Goal: Task Accomplishment & Management: Use online tool/utility

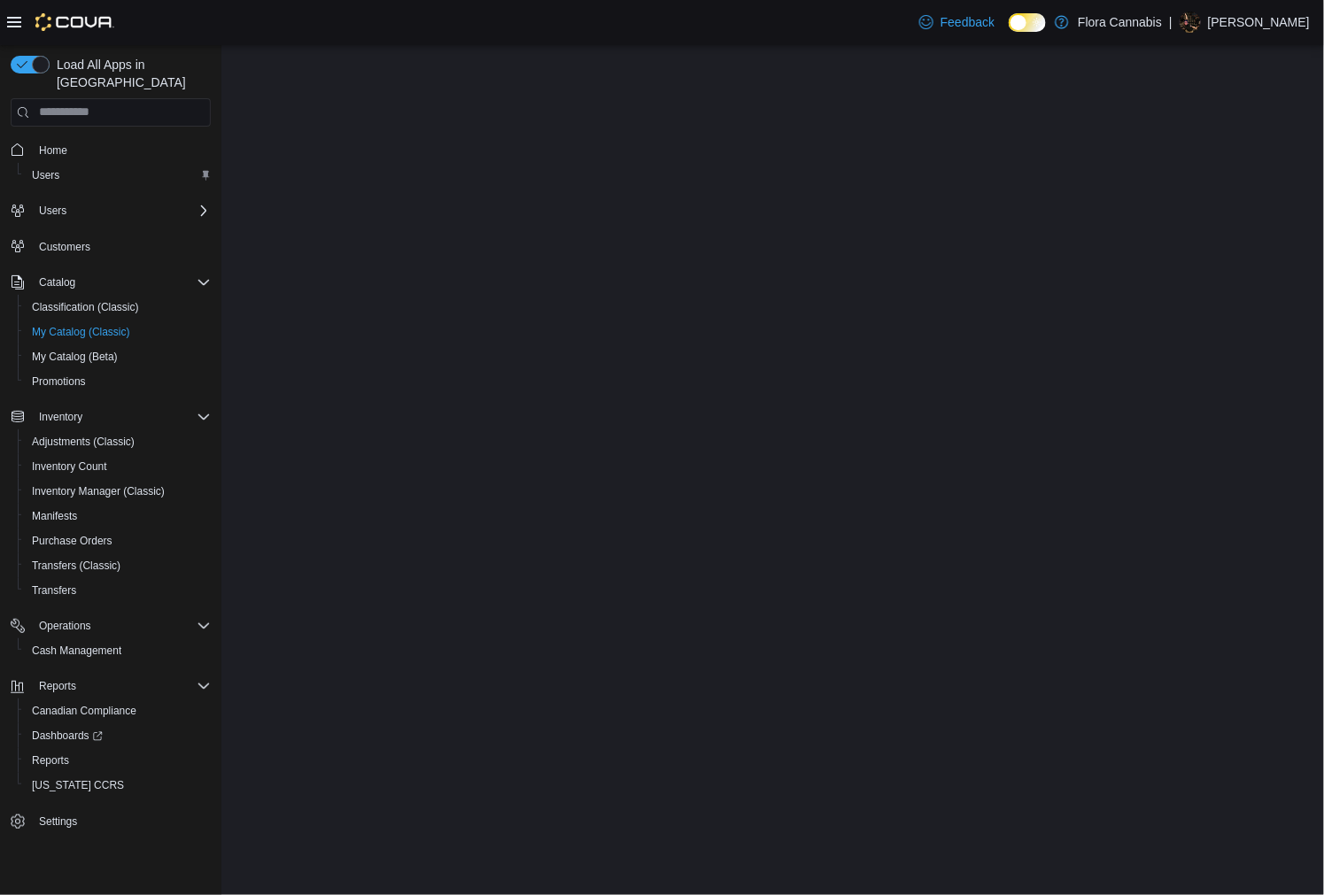
select select "**********"
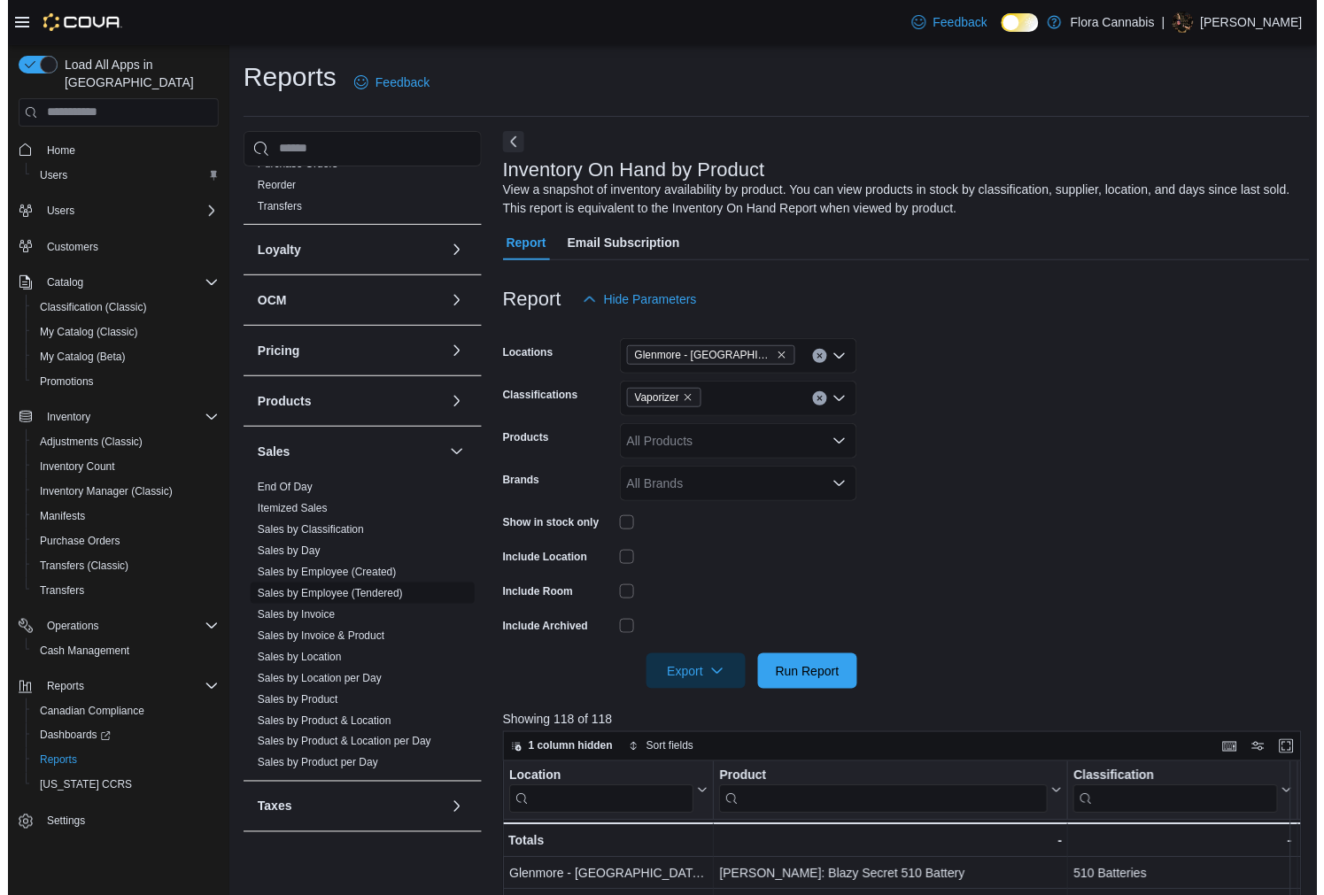
scroll to position [632, 0]
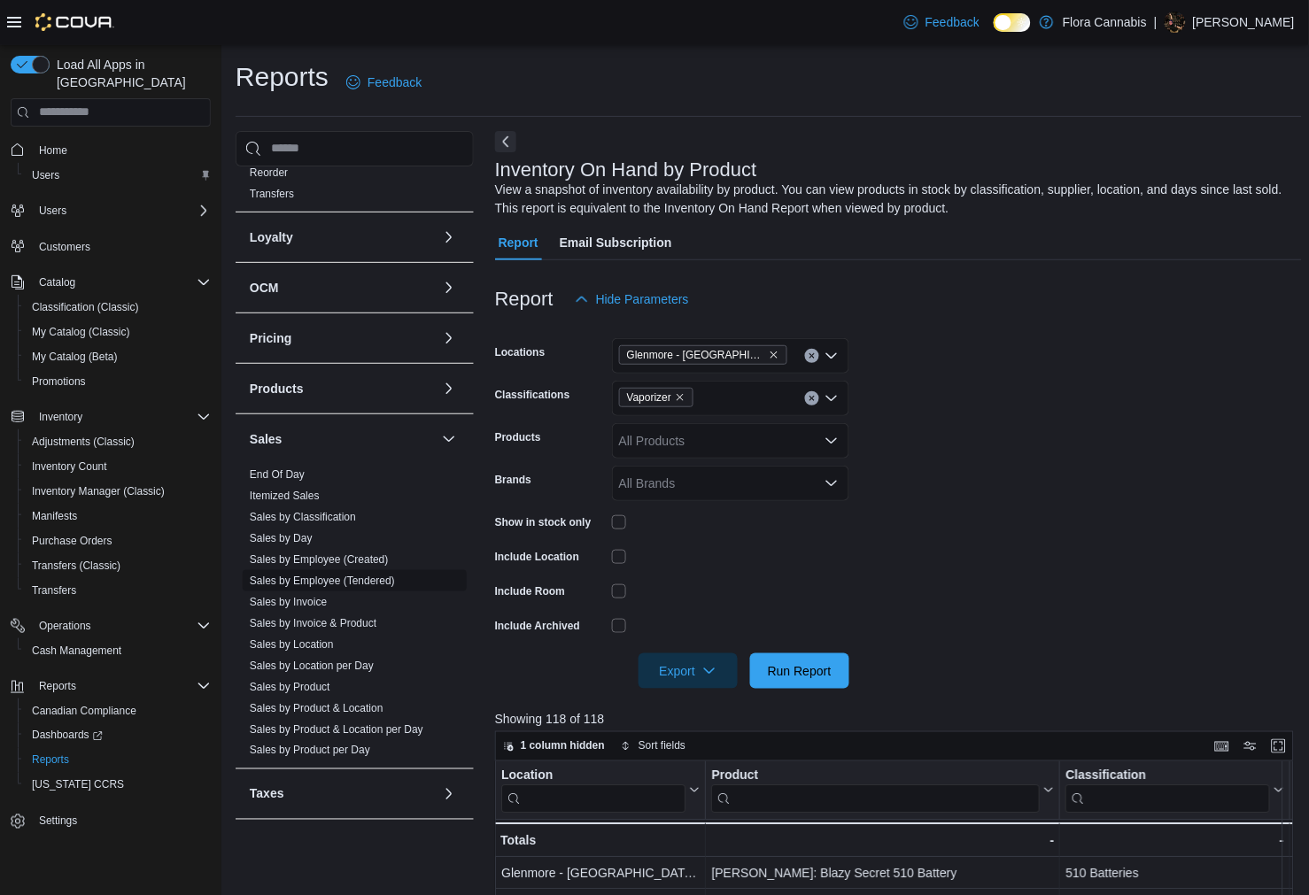
click at [356, 583] on link "Sales by Employee (Tendered)" at bounding box center [322, 581] width 145 height 12
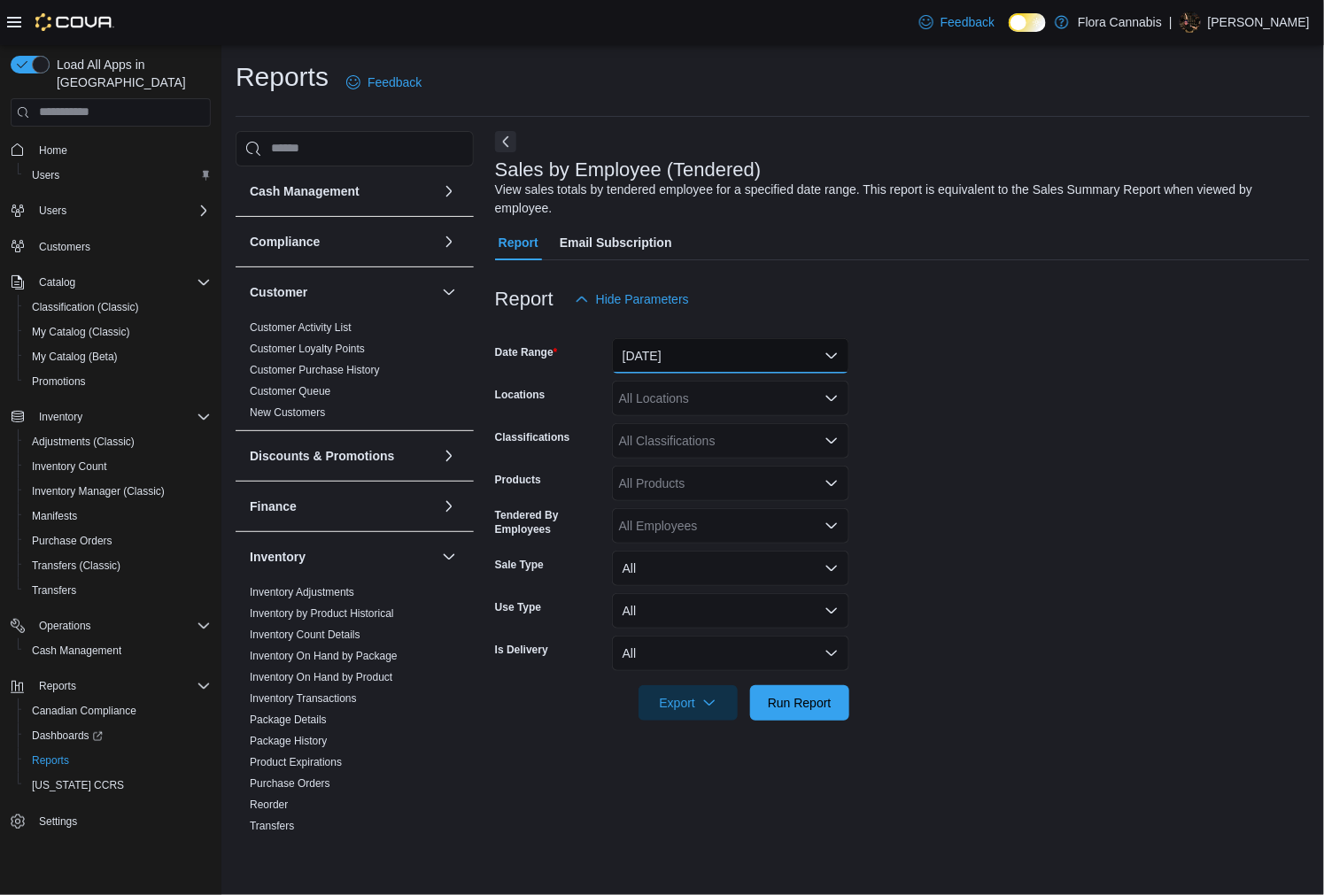
click at [731, 356] on button "[DATE]" at bounding box center [730, 355] width 237 height 35
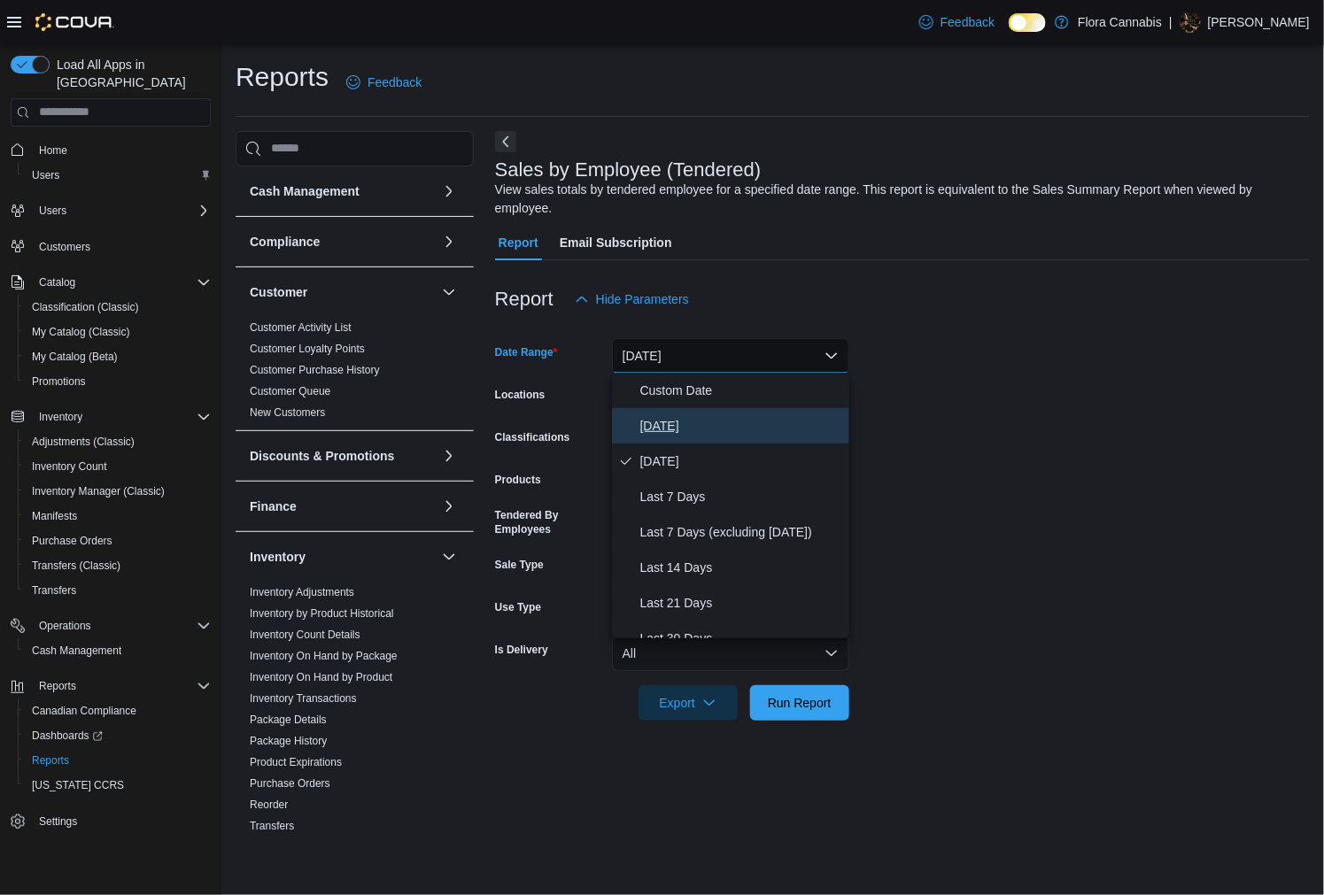
click at [664, 418] on span "[DATE]" at bounding box center [741, 425] width 202 height 21
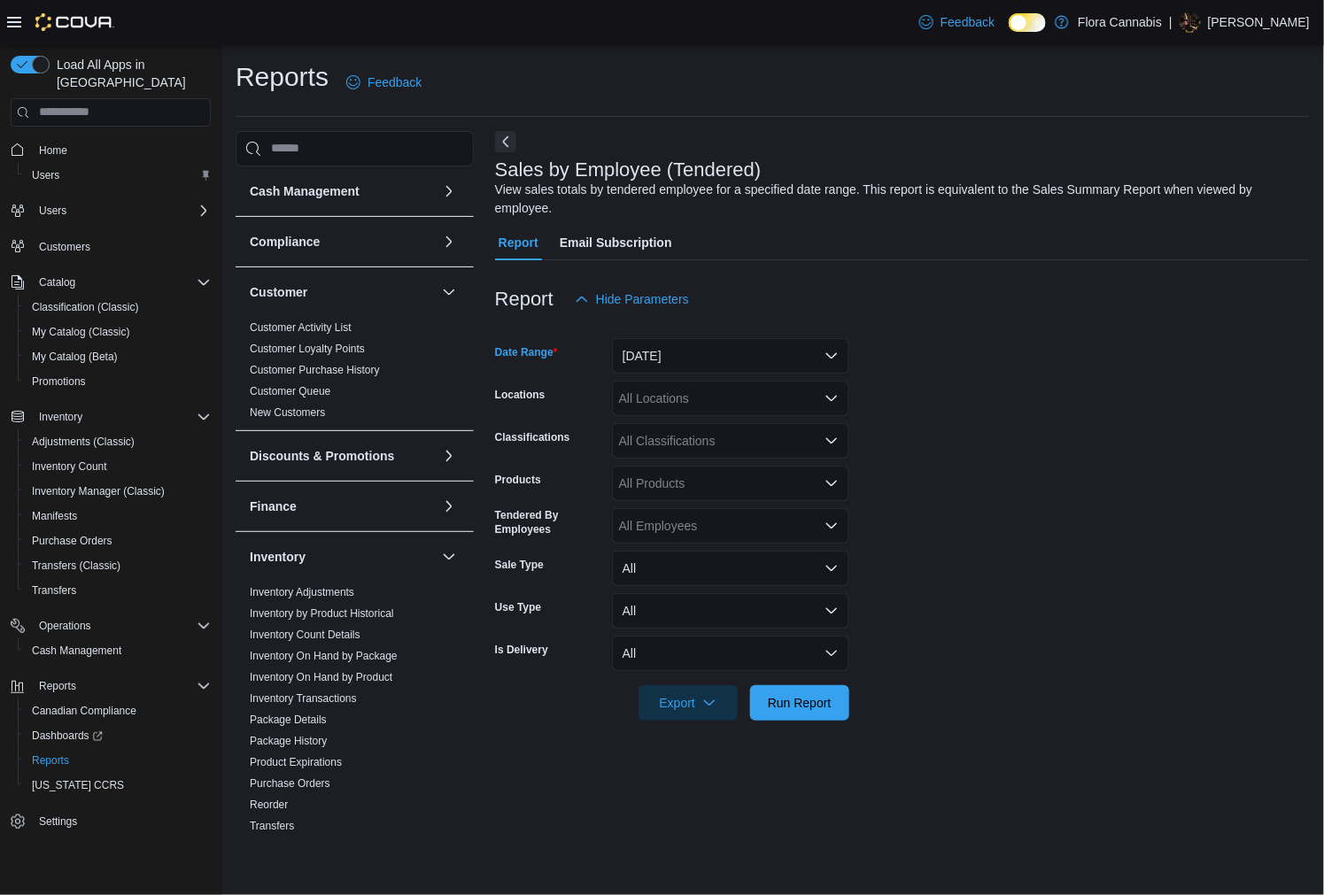
click at [700, 387] on div "All Locations" at bounding box center [730, 398] width 237 height 35
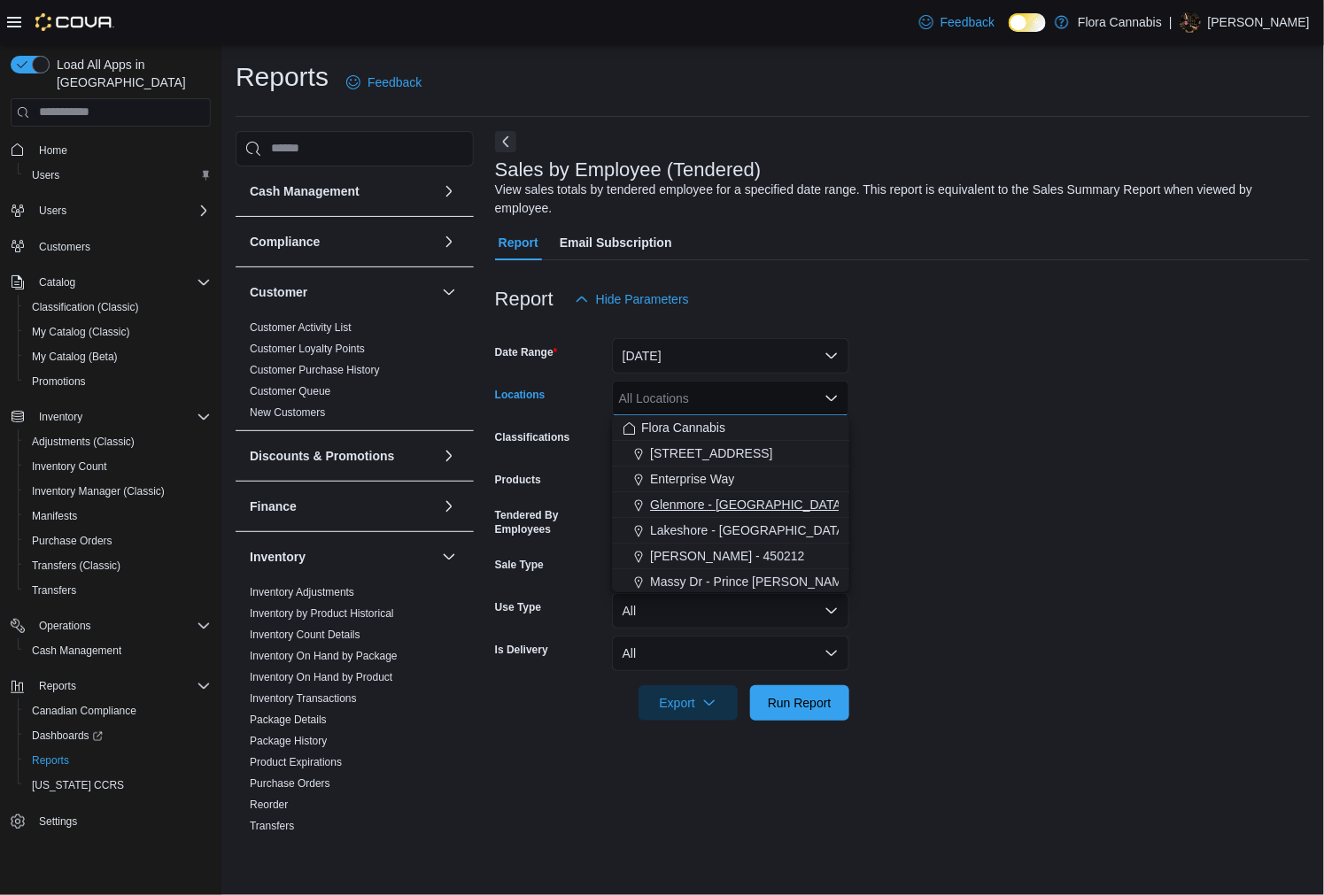
click at [685, 497] on span "Glenmore - [GEOGRAPHIC_DATA] - 450374" at bounding box center [773, 505] width 247 height 18
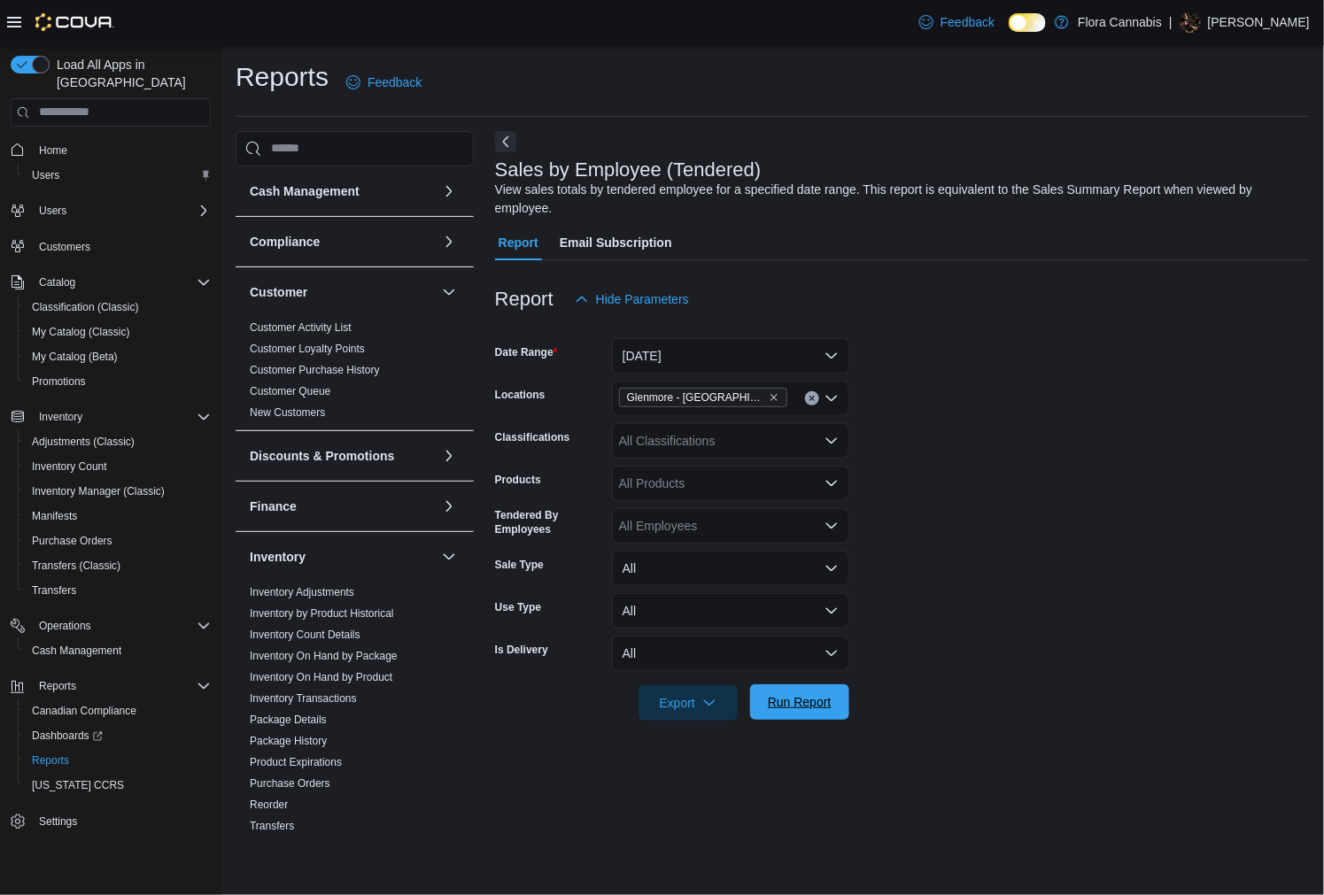
click at [812, 709] on span "Run Report" at bounding box center [800, 703] width 64 height 18
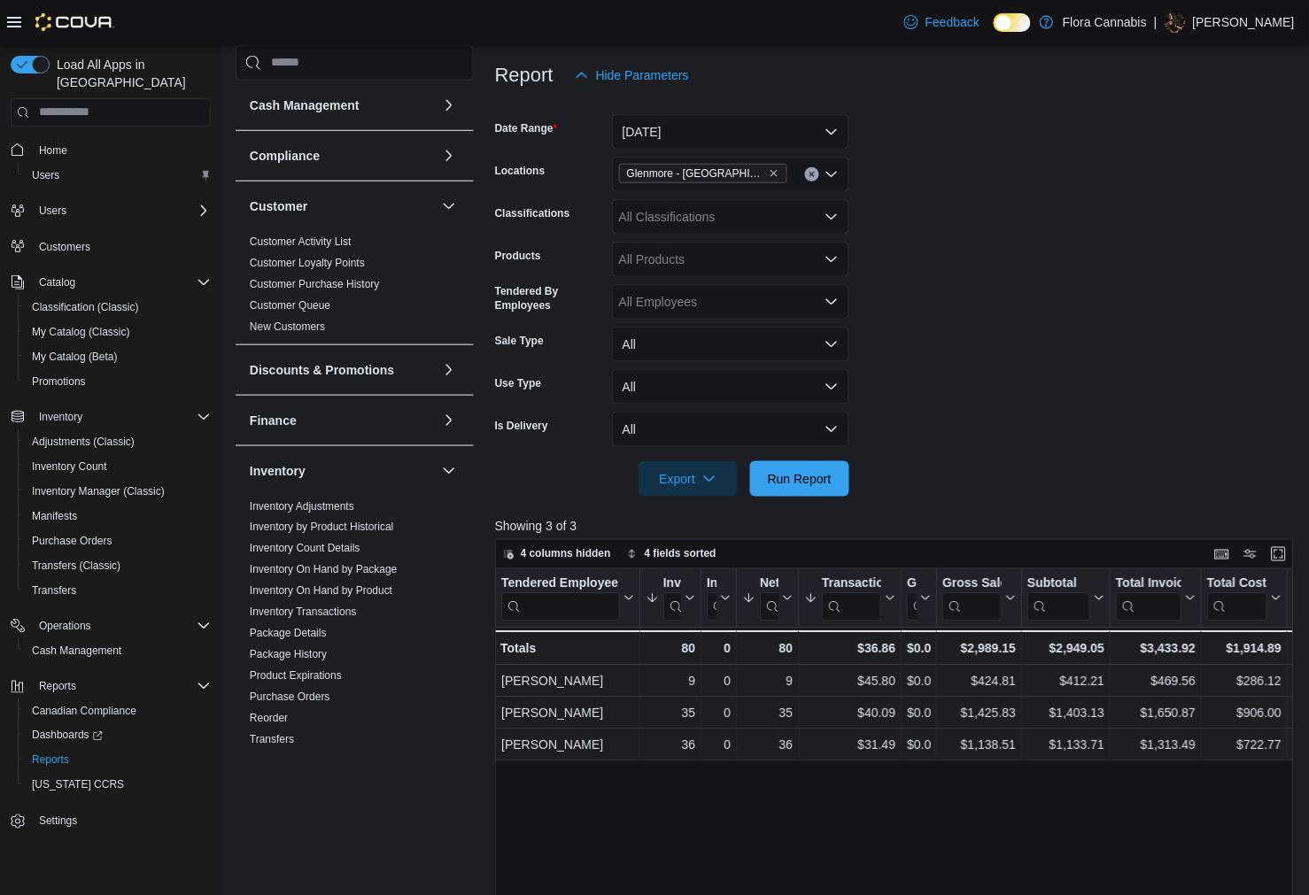
scroll to position [295, 0]
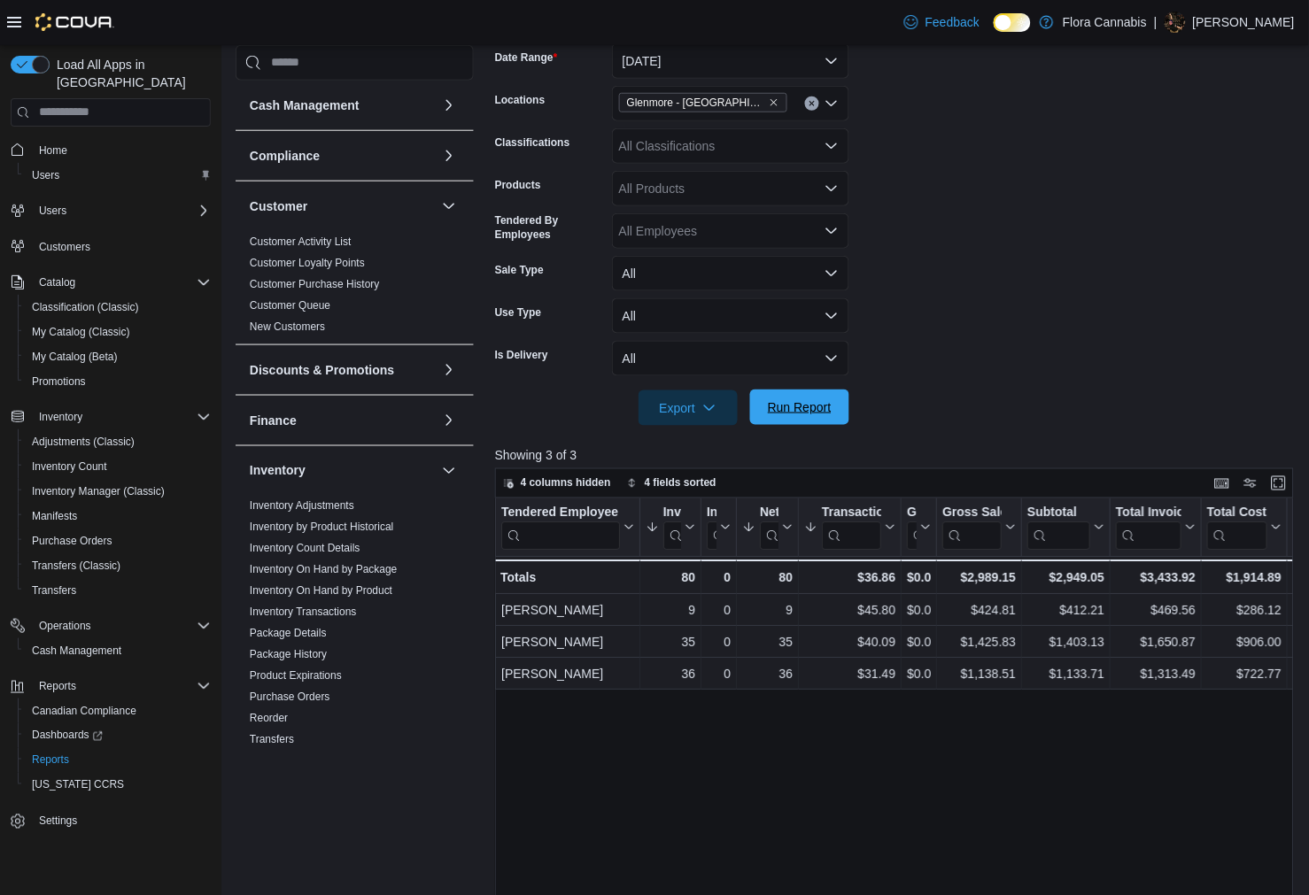
click at [811, 392] on span "Run Report" at bounding box center [800, 407] width 78 height 35
